Goal: Task Accomplishment & Management: Manage account settings

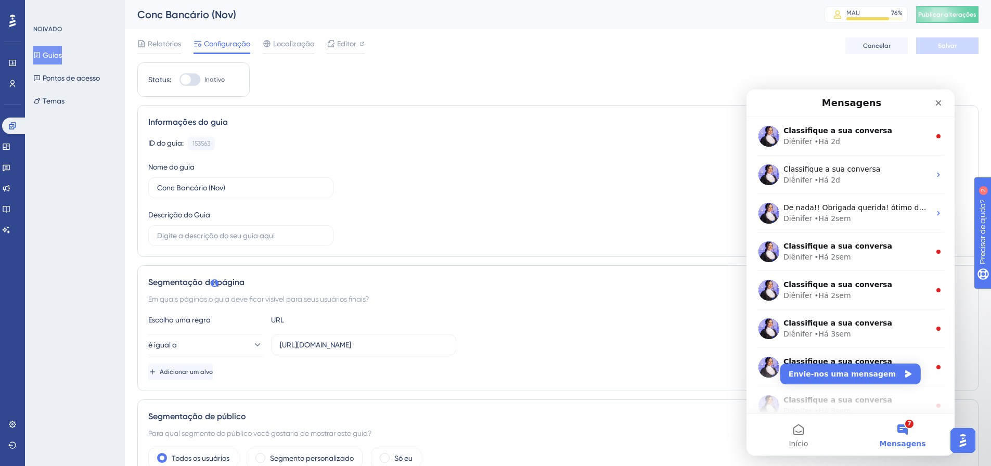
click at [61, 61] on button "Guias" at bounding box center [47, 55] width 29 height 19
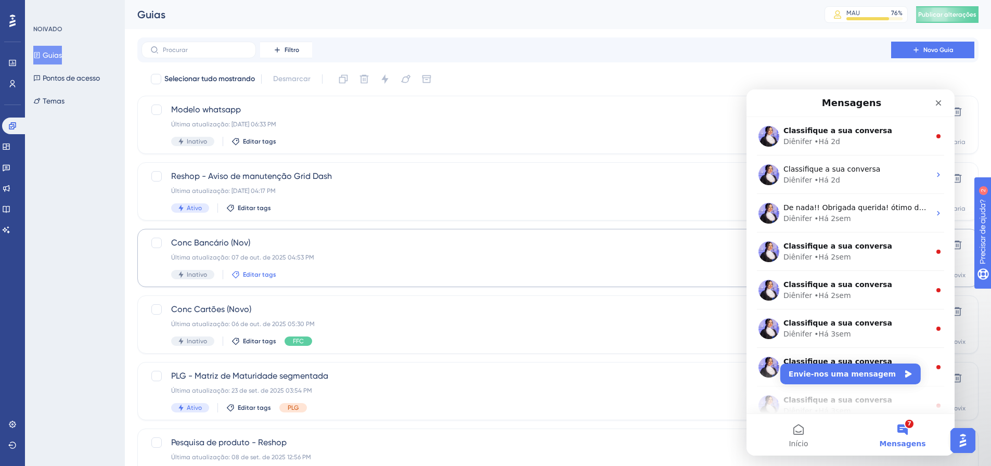
click at [267, 278] on font "Editar tags" at bounding box center [259, 274] width 33 height 7
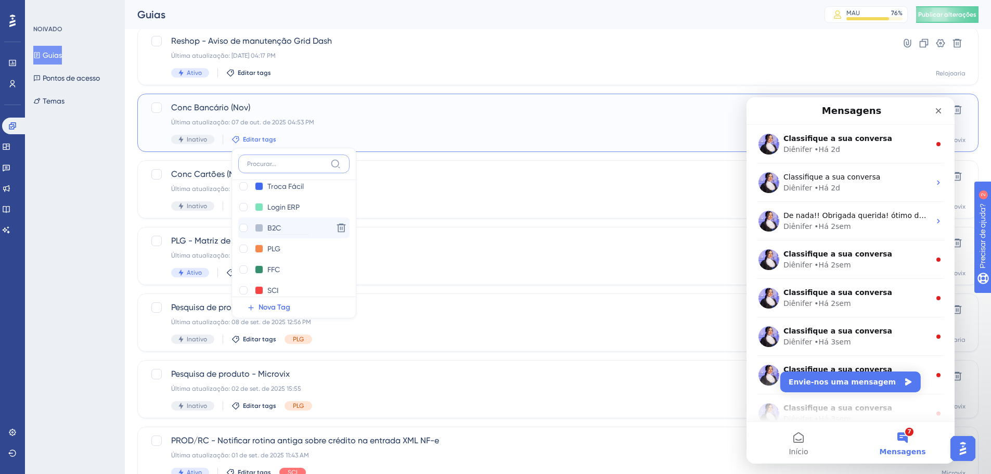
scroll to position [104, 0]
click at [243, 217] on div at bounding box center [243, 217] width 8 height 8
checkbox input "true"
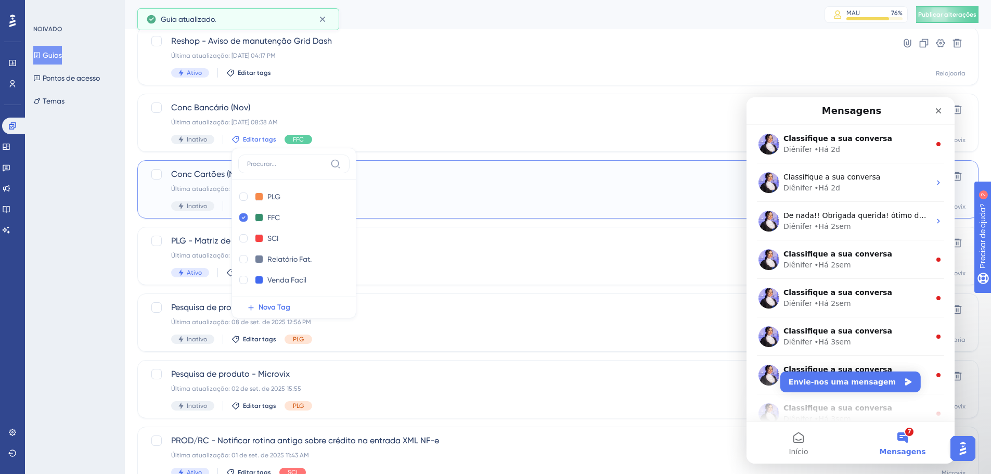
click at [393, 196] on div "Conc Cartões (Novo) Última atualização: 06 de out. de 2025 05:30 PM Inativo Edi…" at bounding box center [516, 189] width 690 height 43
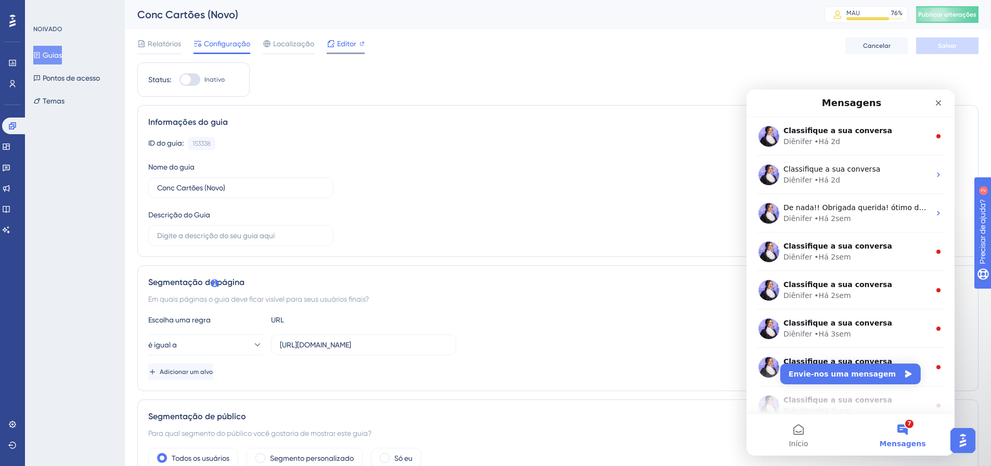
click at [350, 44] on font "Editor" at bounding box center [346, 44] width 19 height 8
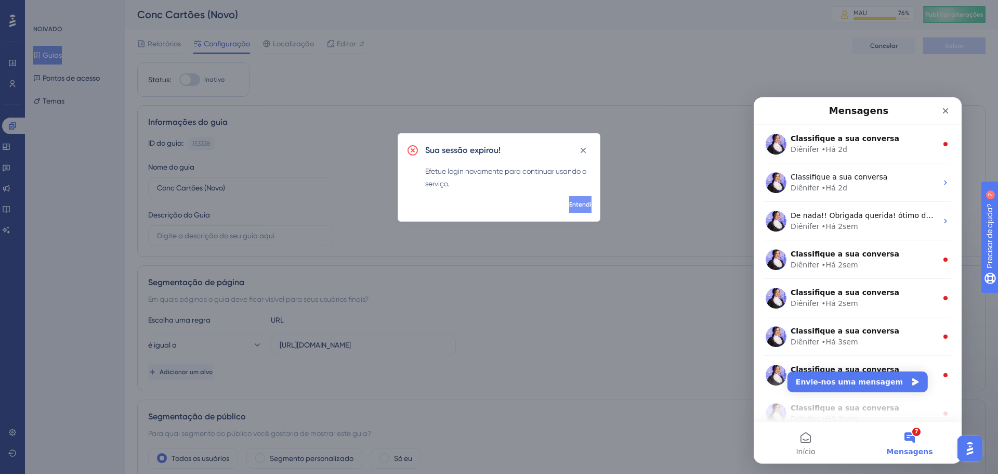
click at [576, 202] on button "Entendi" at bounding box center [580, 204] width 22 height 17
